Goal: Task Accomplishment & Management: Complete application form

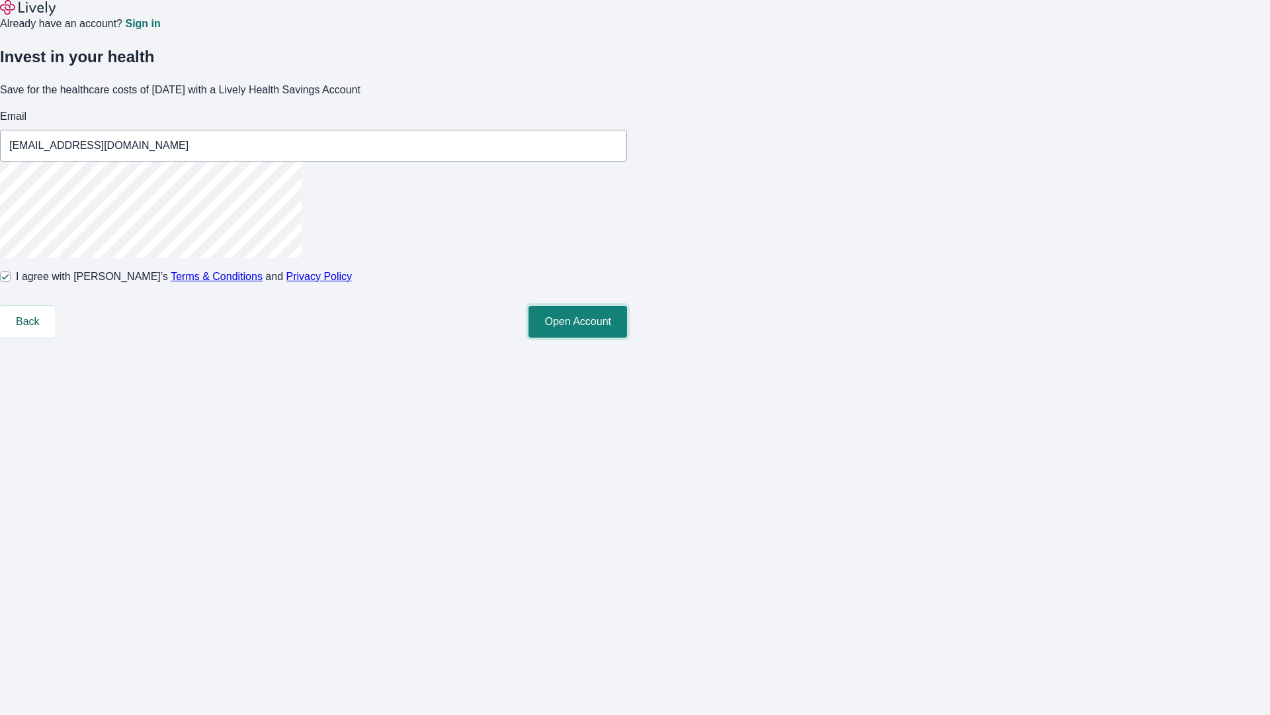
click at [627, 337] on button "Open Account" at bounding box center [578, 322] width 99 height 32
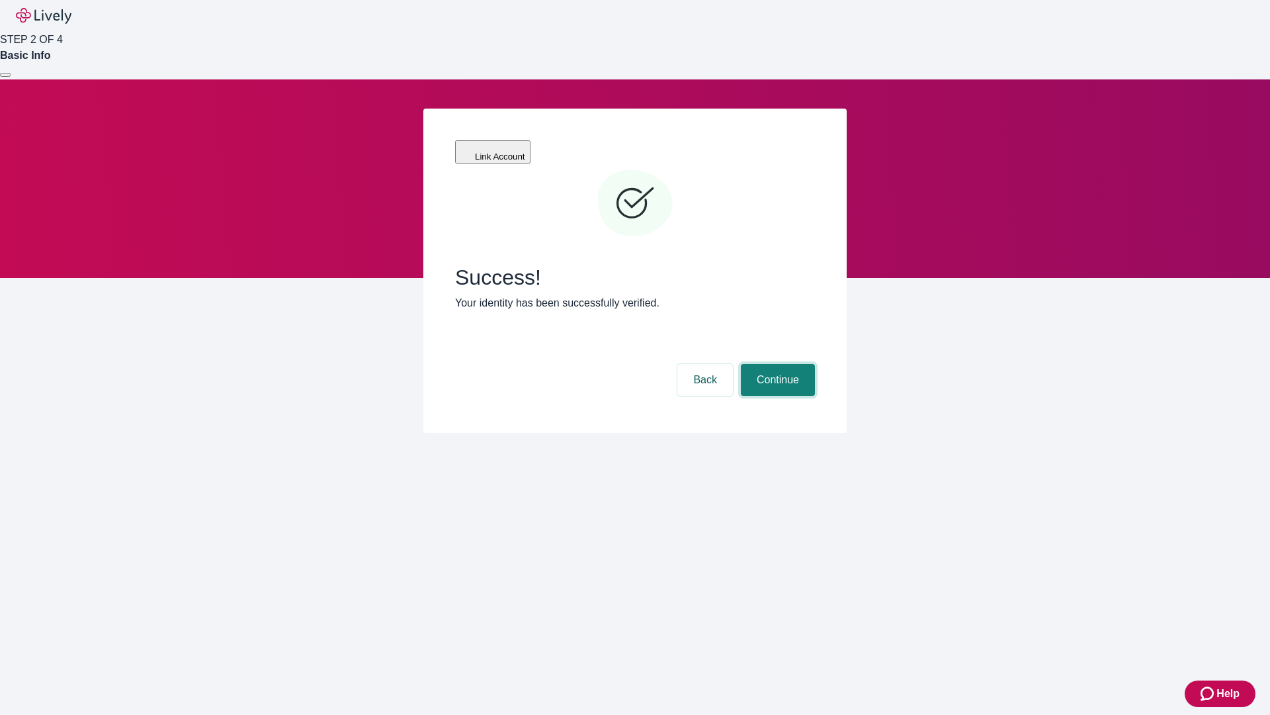
click at [776, 364] on button "Continue" at bounding box center [778, 380] width 74 height 32
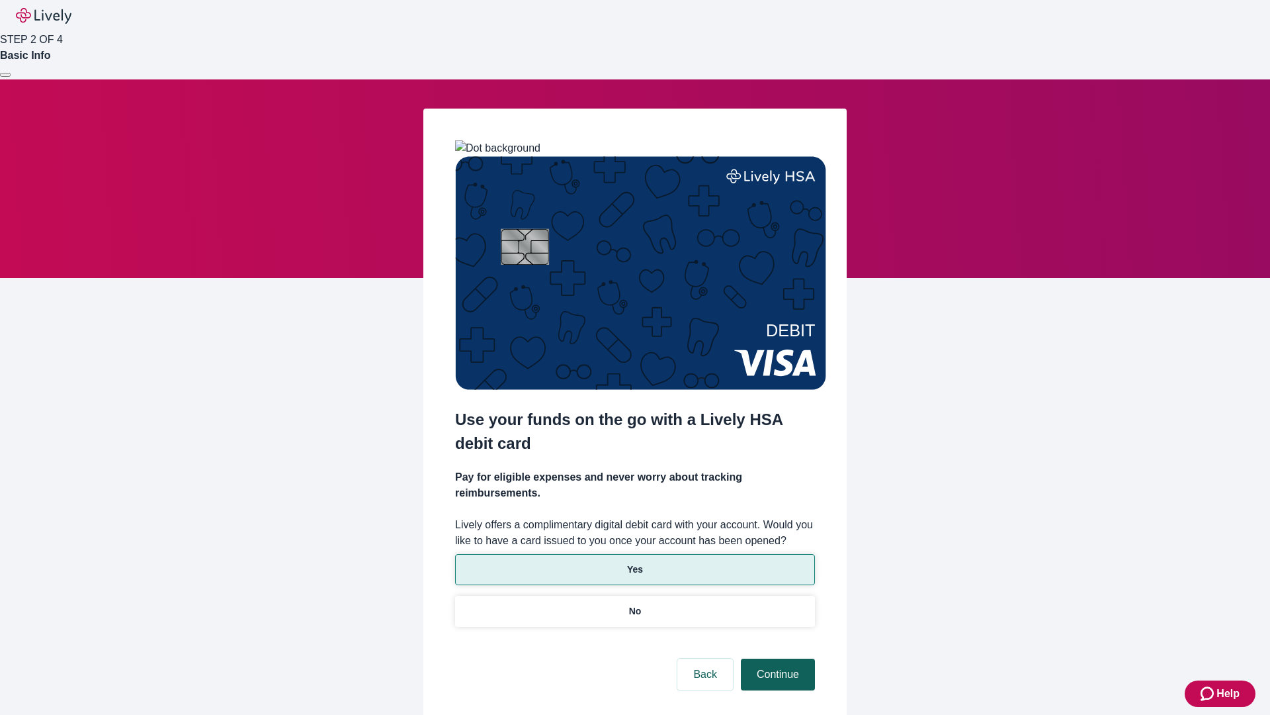
click at [635, 562] on p "Yes" at bounding box center [635, 569] width 16 height 14
click at [776, 658] on button "Continue" at bounding box center [778, 674] width 74 height 32
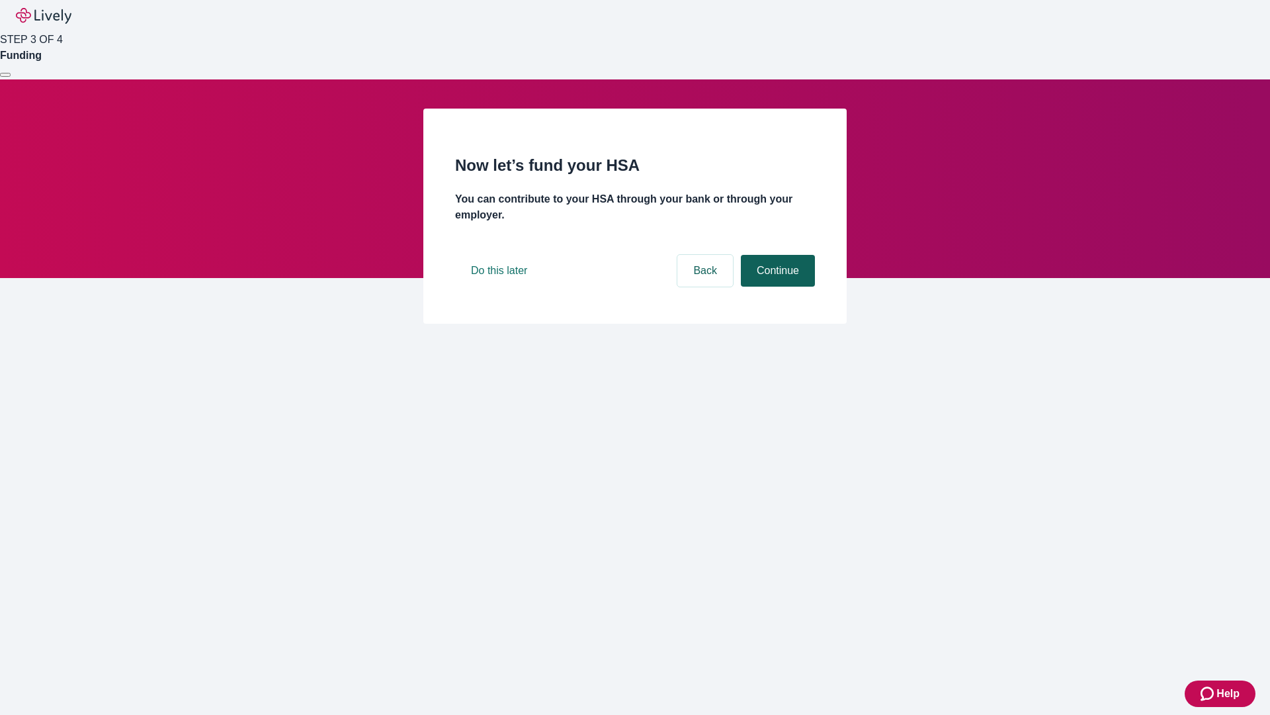
click at [776, 286] on button "Continue" at bounding box center [778, 271] width 74 height 32
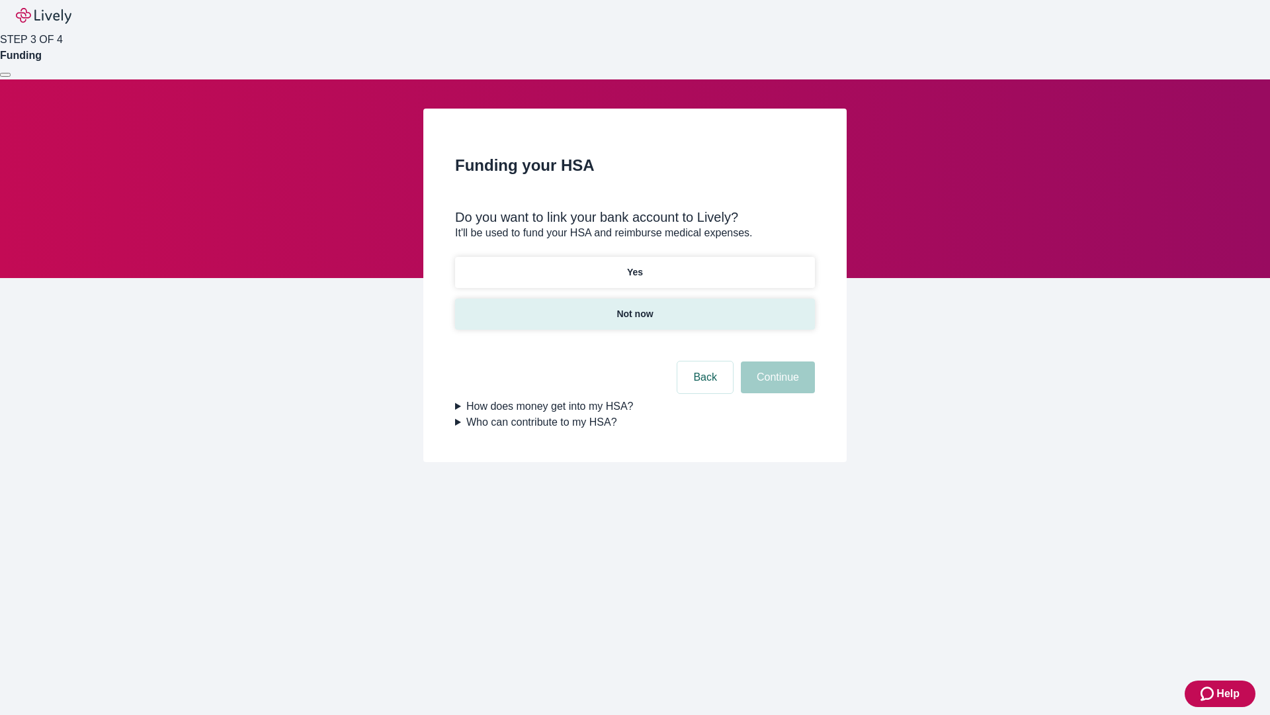
click at [635, 307] on p "Not now" at bounding box center [635, 314] width 36 height 14
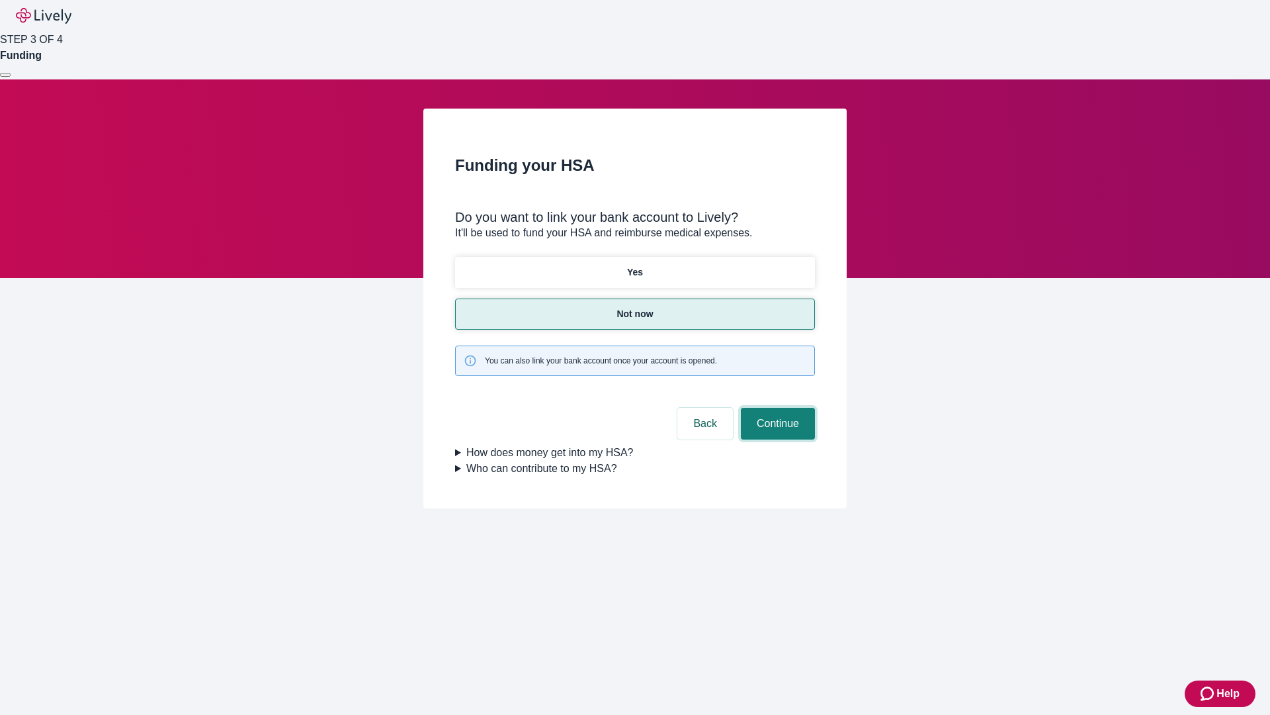
click at [776, 408] on button "Continue" at bounding box center [778, 424] width 74 height 32
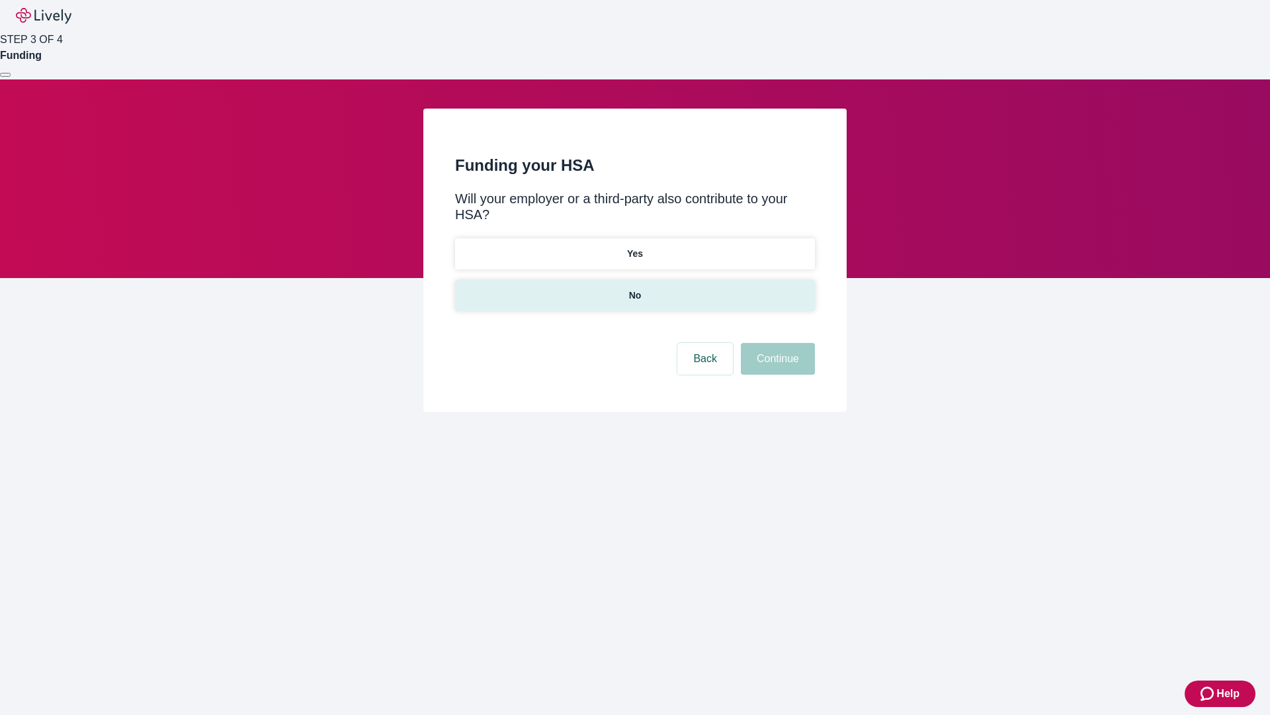
click at [635, 288] on p "No" at bounding box center [635, 295] width 13 height 14
click at [776, 343] on button "Continue" at bounding box center [778, 359] width 74 height 32
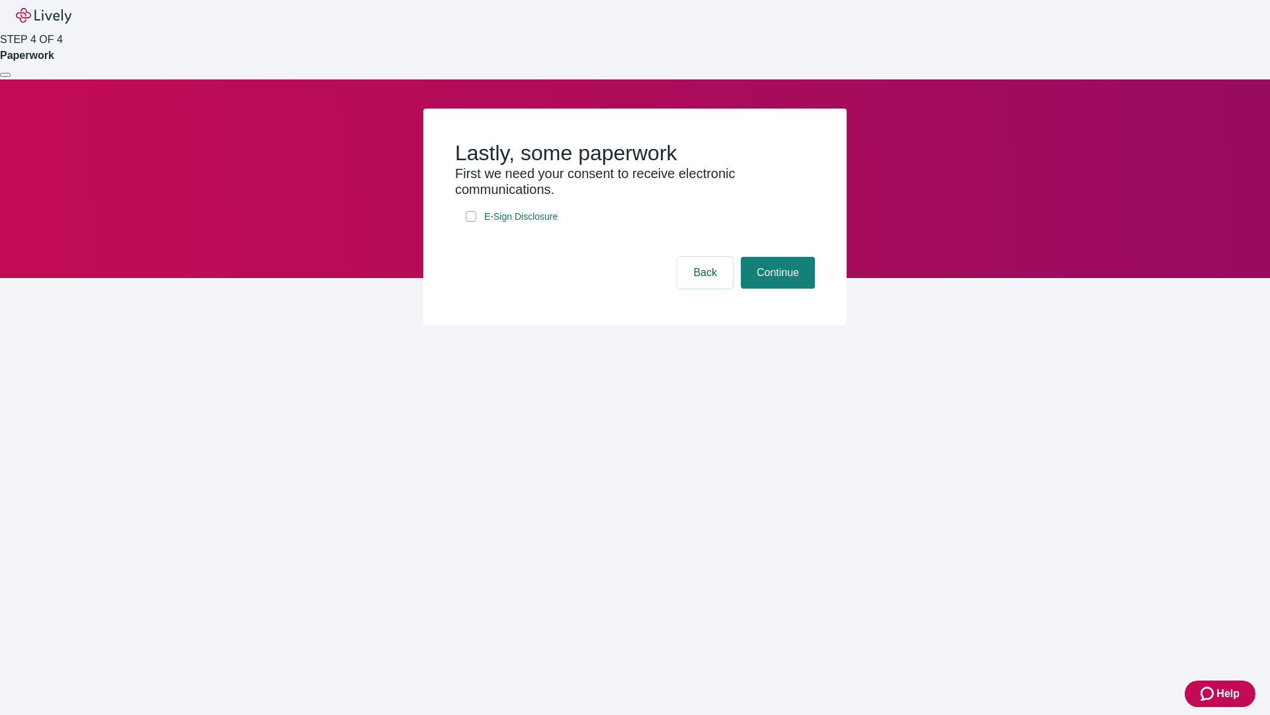
click at [471, 222] on input "E-Sign Disclosure" at bounding box center [471, 216] width 11 height 11
checkbox input "true"
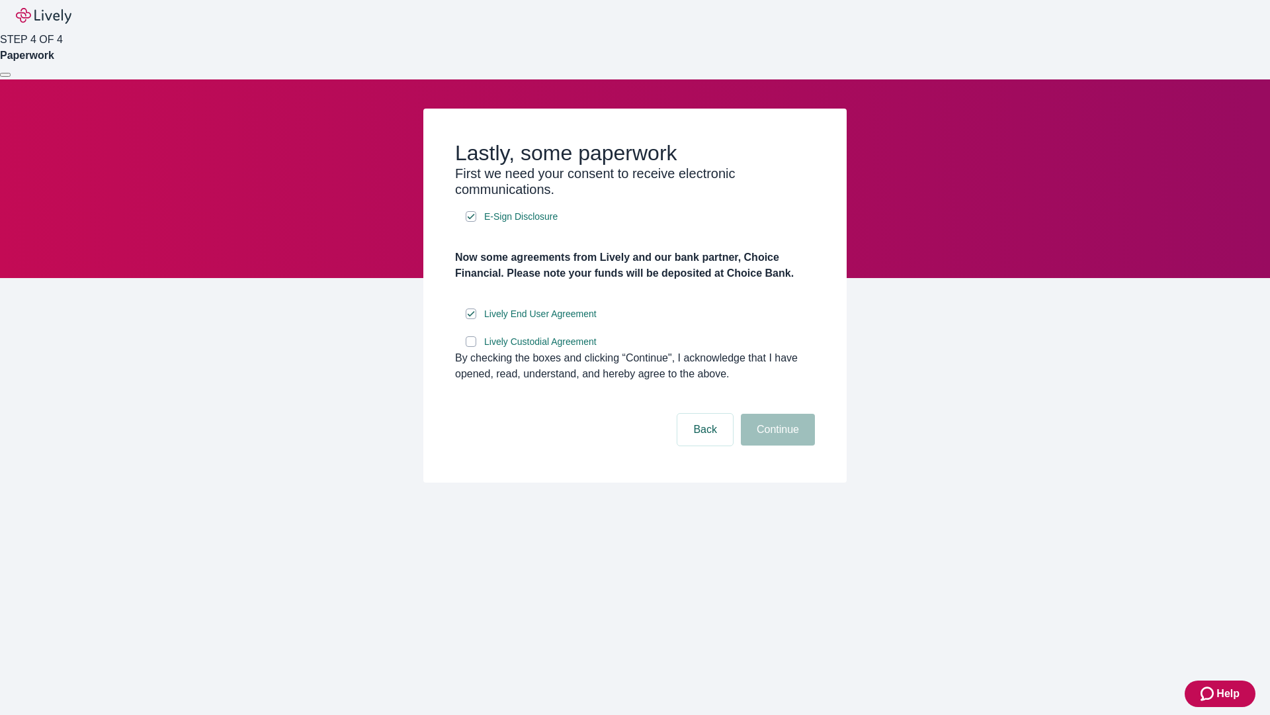
click at [471, 347] on input "Lively Custodial Agreement" at bounding box center [471, 341] width 11 height 11
checkbox input "true"
click at [776, 445] on button "Continue" at bounding box center [778, 430] width 74 height 32
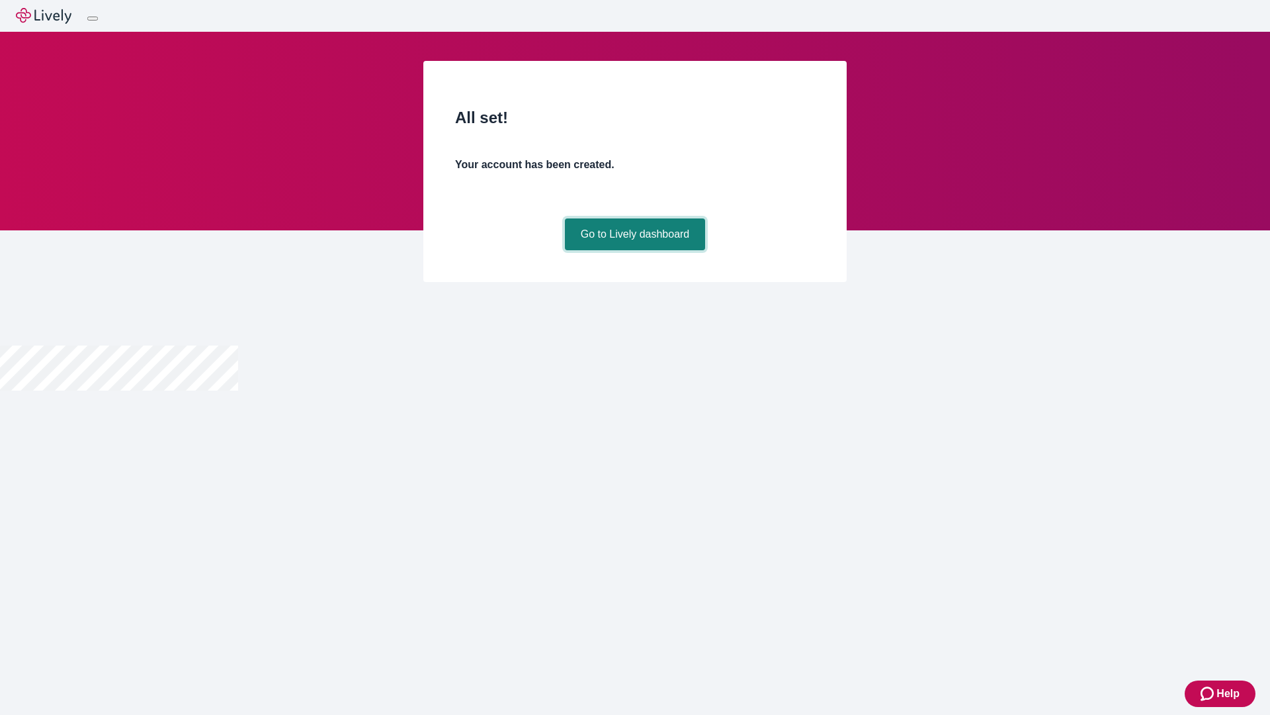
click at [635, 250] on link "Go to Lively dashboard" at bounding box center [635, 234] width 141 height 32
